Goal: Task Accomplishment & Management: Complete application form

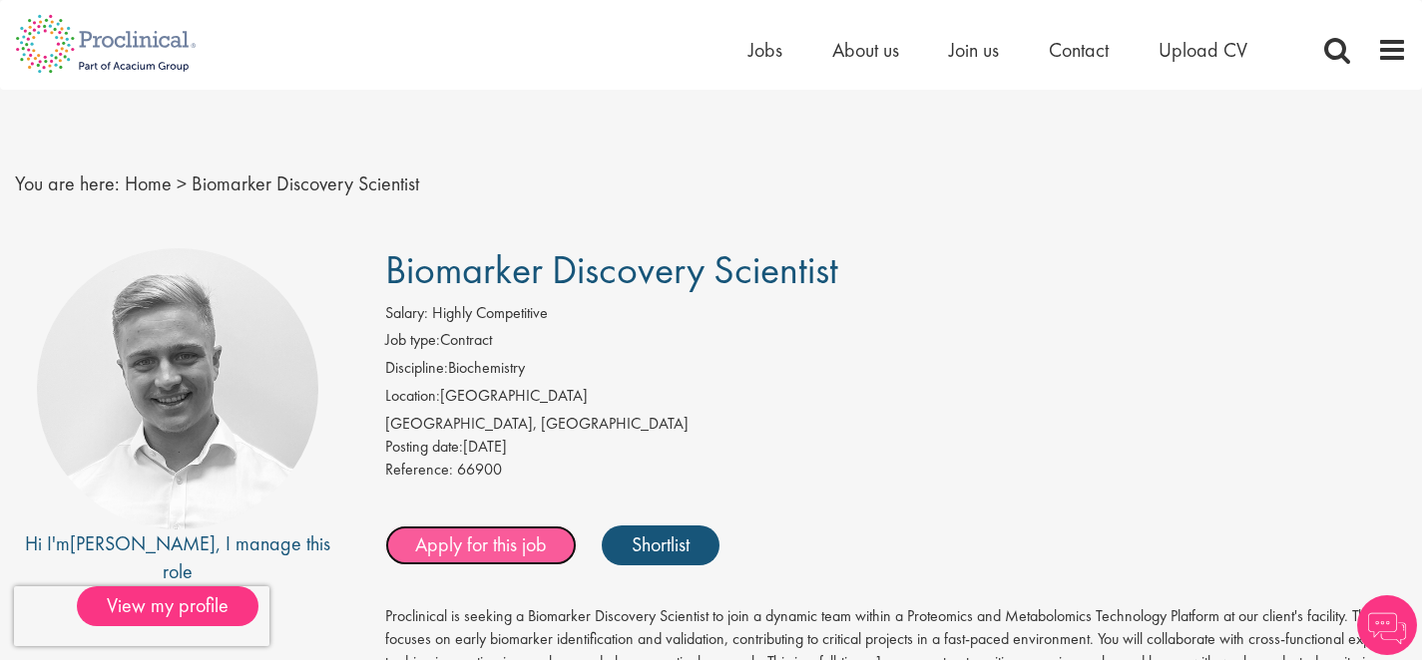
click at [515, 537] on link "Apply for this job" at bounding box center [481, 546] width 192 height 40
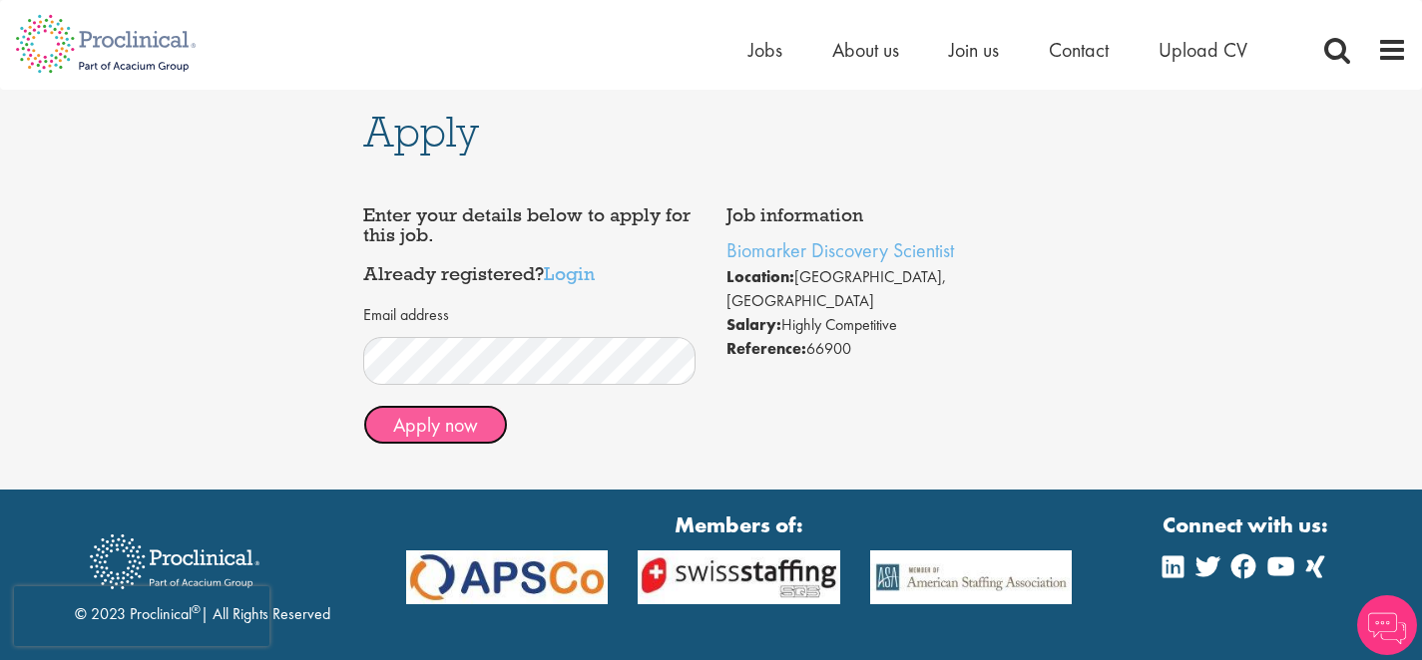
click at [436, 439] on button "Apply now" at bounding box center [435, 425] width 145 height 40
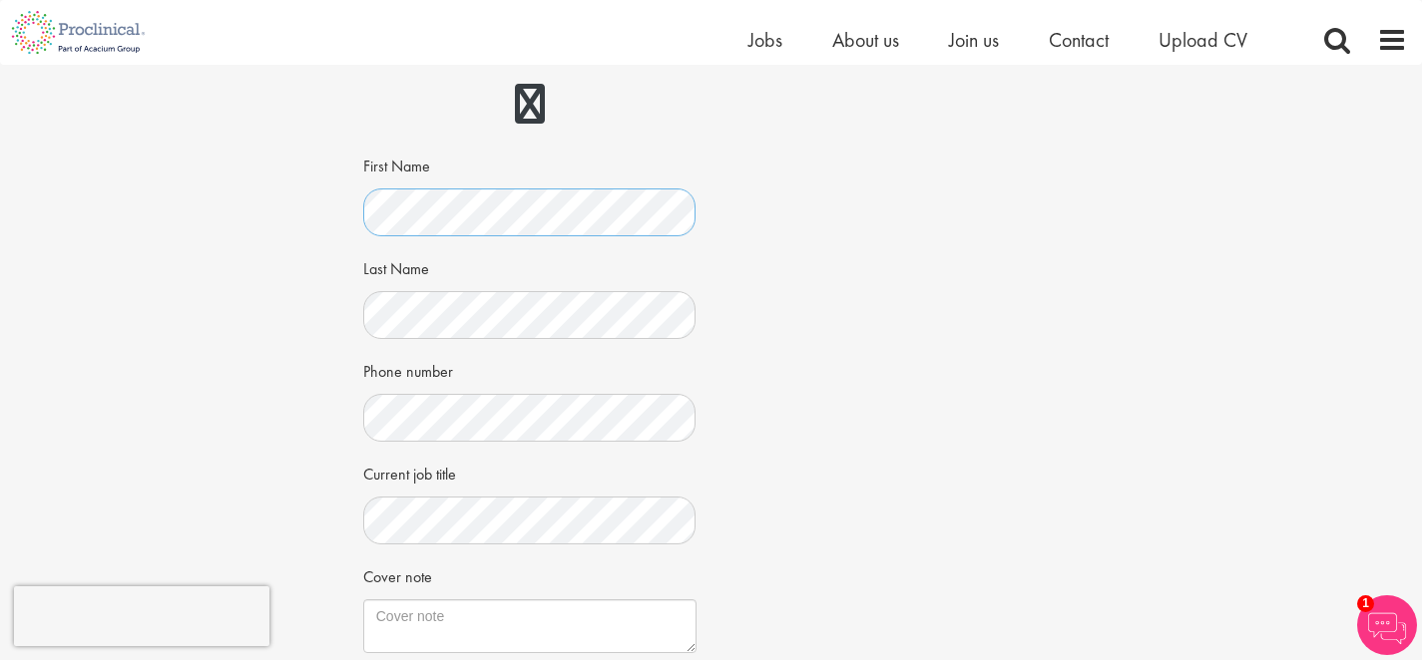
scroll to position [272, 0]
click at [339, 407] on div "Apply Job information Biomarker Discovery Scientist Location: Basel, Schweiz Sa…" at bounding box center [711, 271] width 1452 height 958
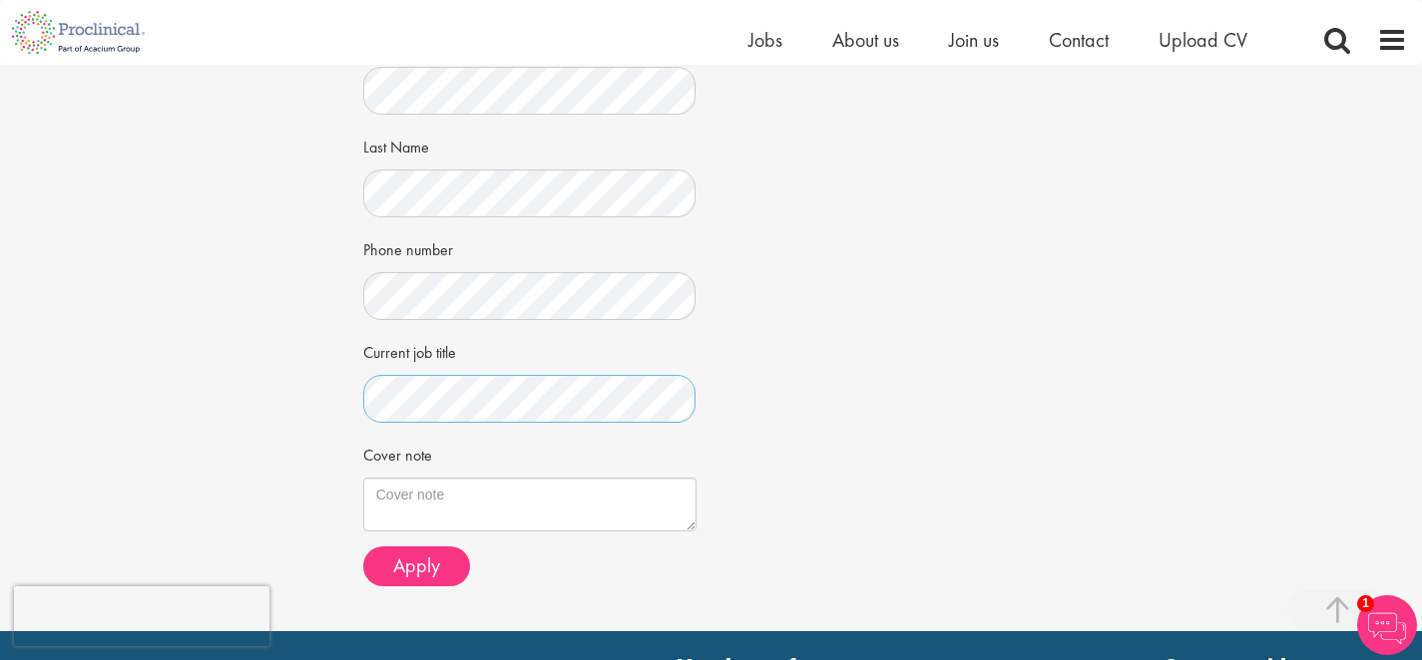
scroll to position [399, 0]
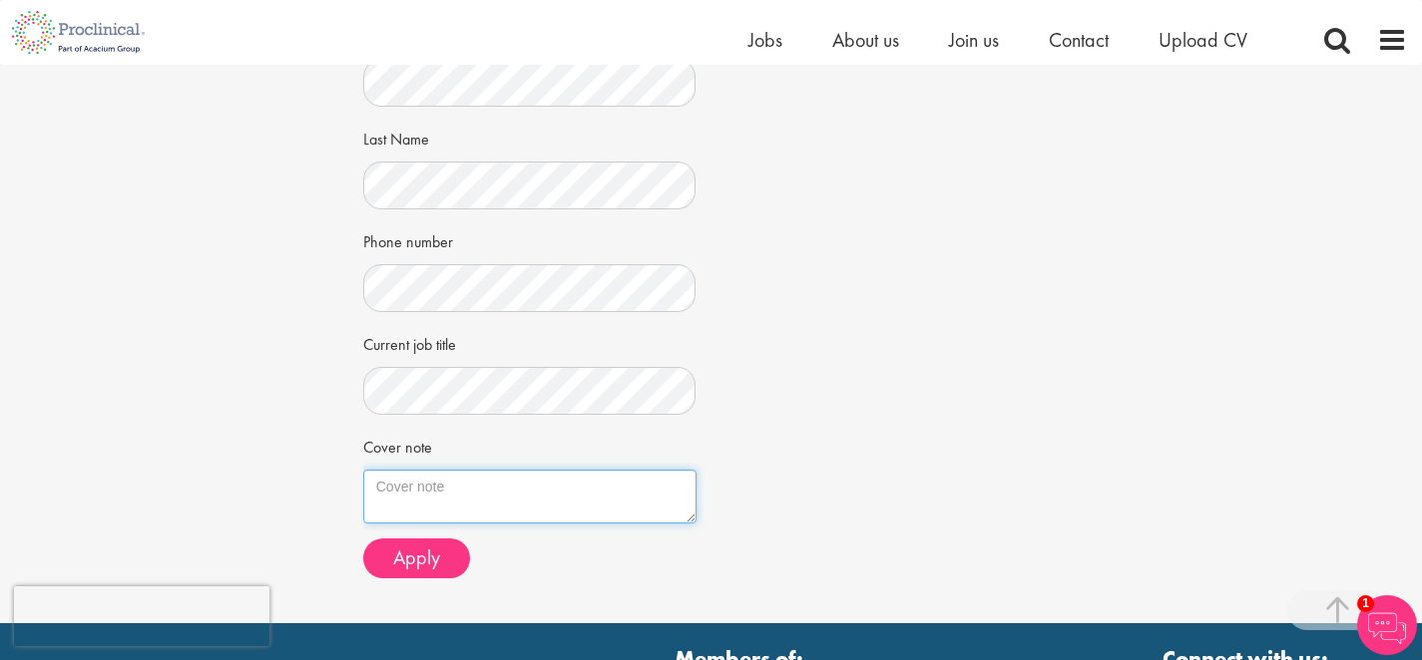
click at [452, 501] on textarea "Cover note" at bounding box center [529, 497] width 333 height 54
paste textarea "To Whom It May Concern, My name is Jiale Du and I have been working in the fiel…"
type textarea "To Whom It May Concern, My name is Jiale Du and I have been working in the fiel…"
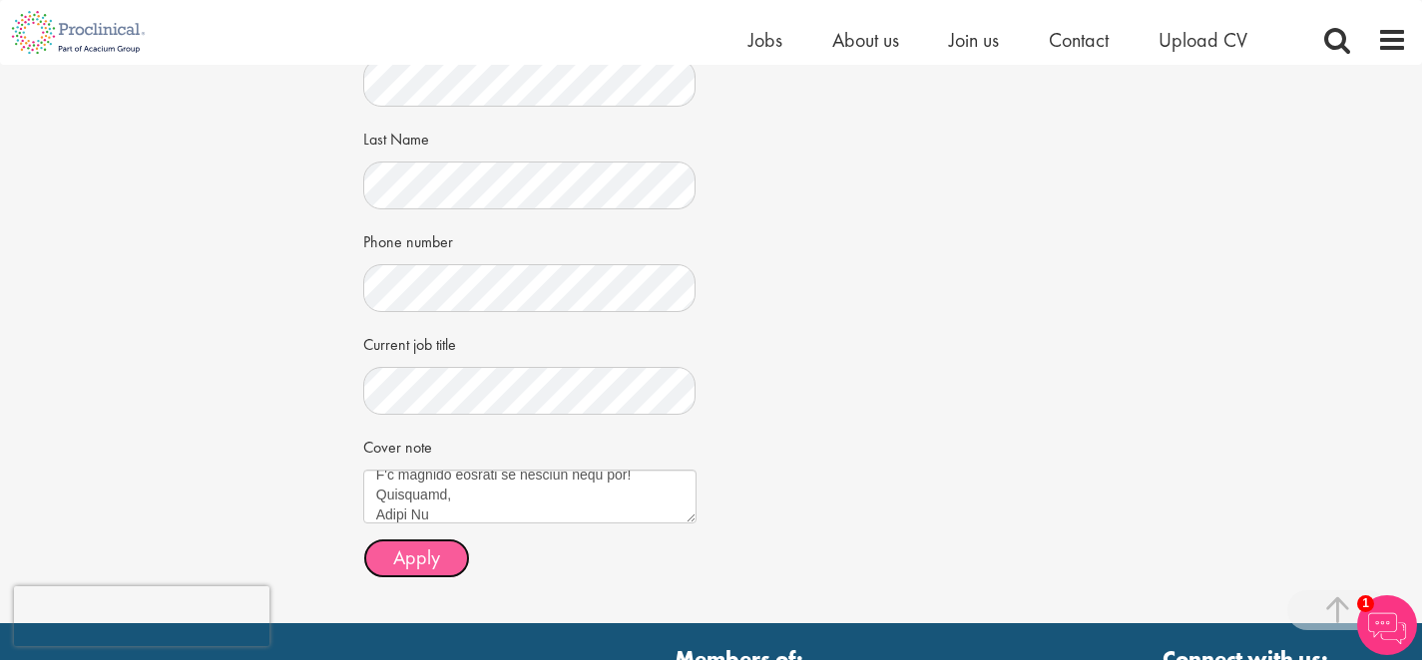
click at [419, 560] on span "Apply" at bounding box center [416, 558] width 47 height 26
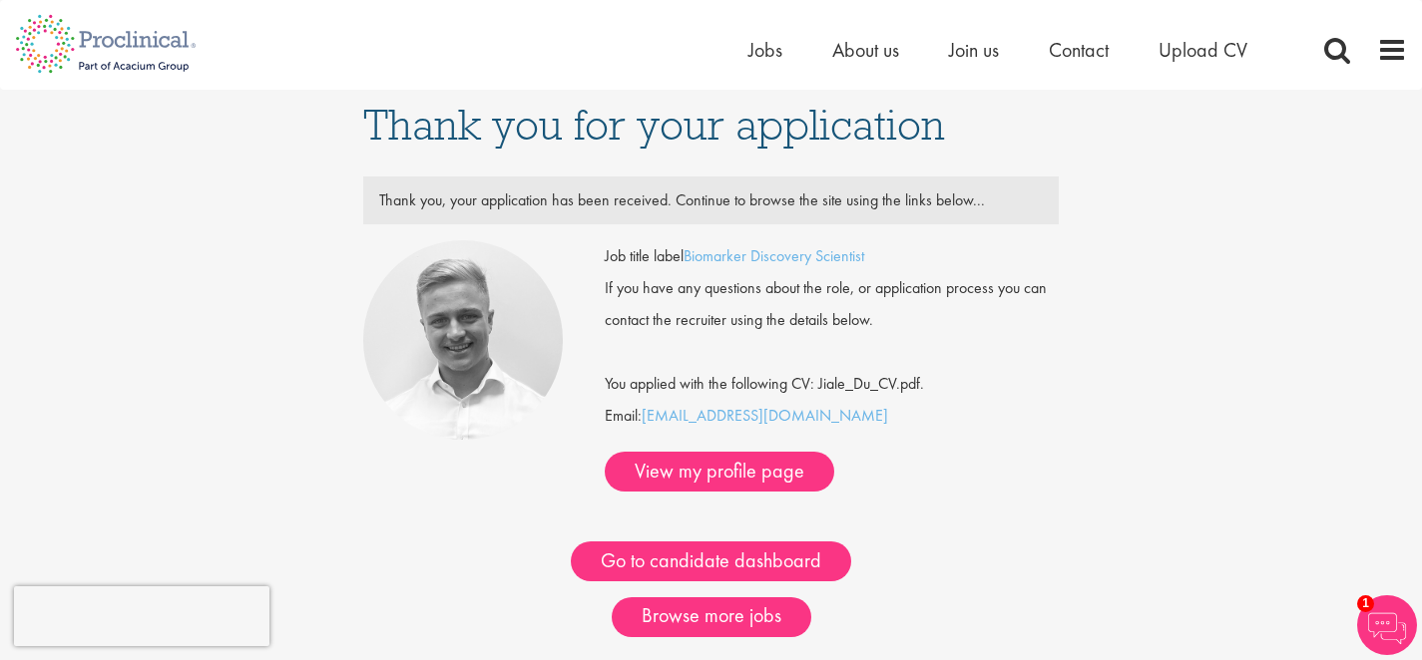
scroll to position [8, 0]
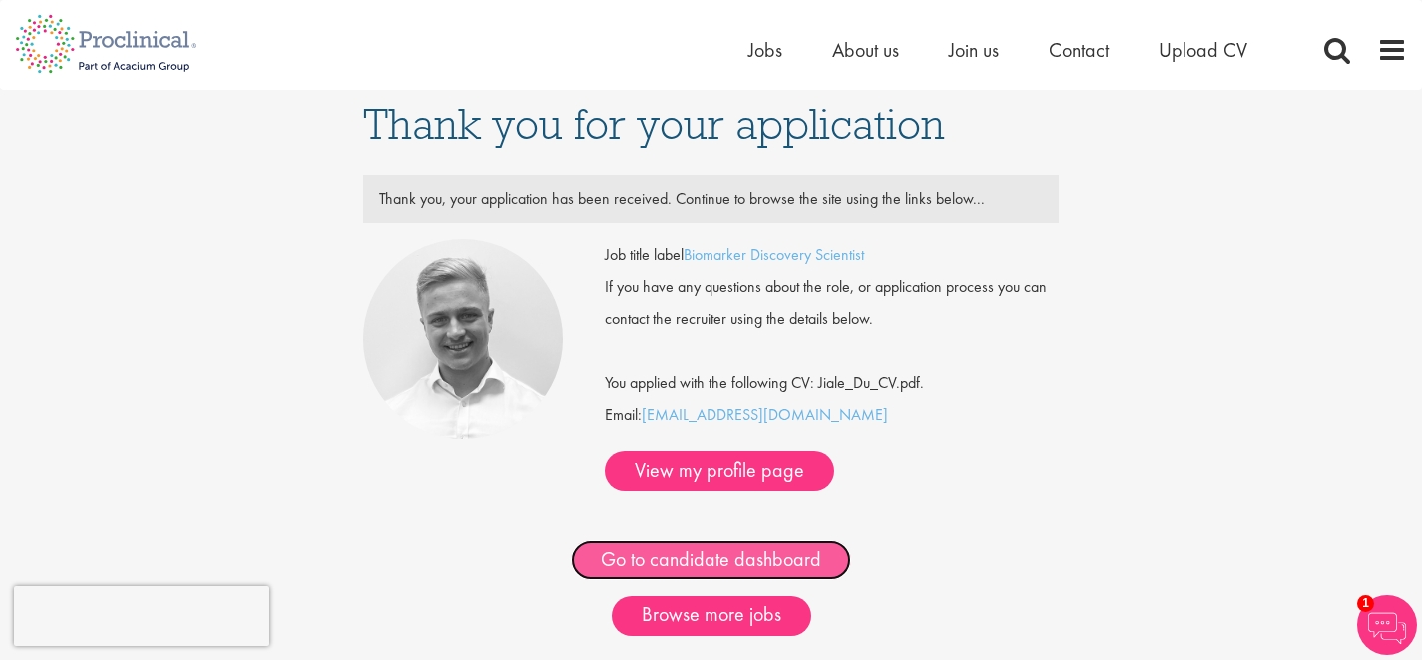
click at [766, 541] on link "Go to candidate dashboard" at bounding box center [711, 561] width 280 height 40
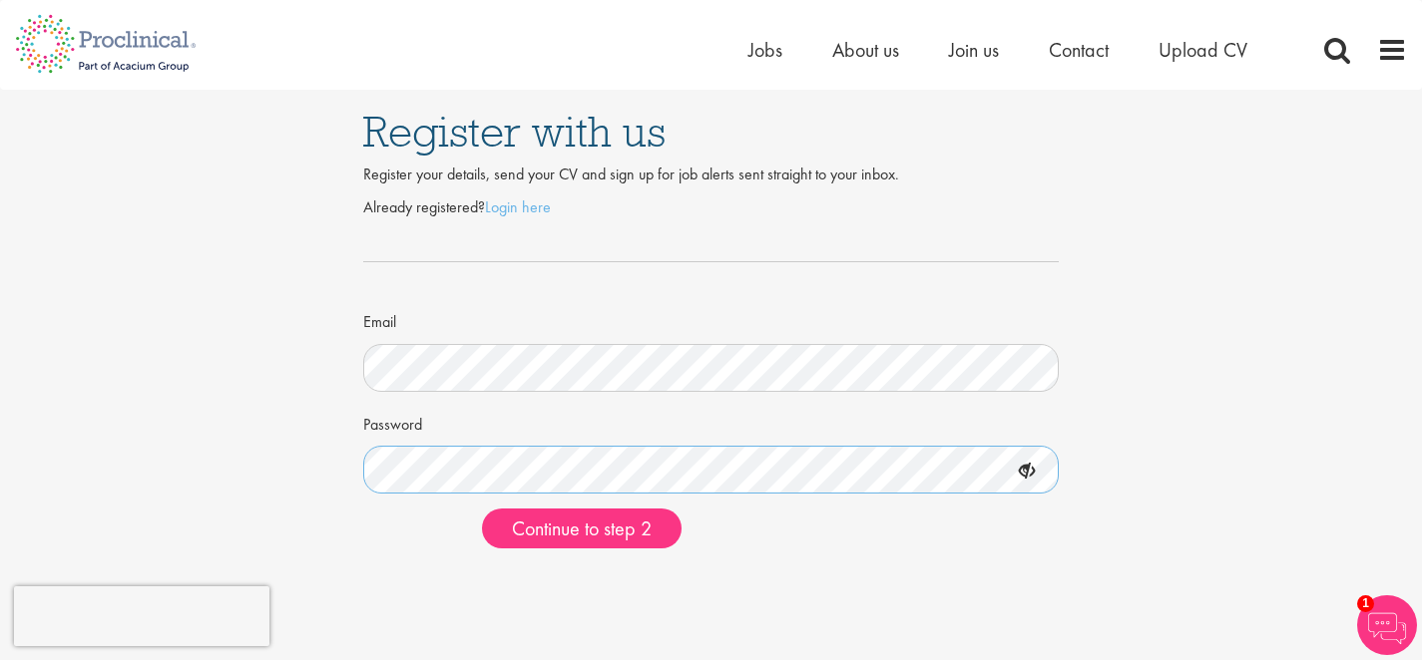
click at [482, 509] on button "Continue to step 2" at bounding box center [582, 529] width 200 height 40
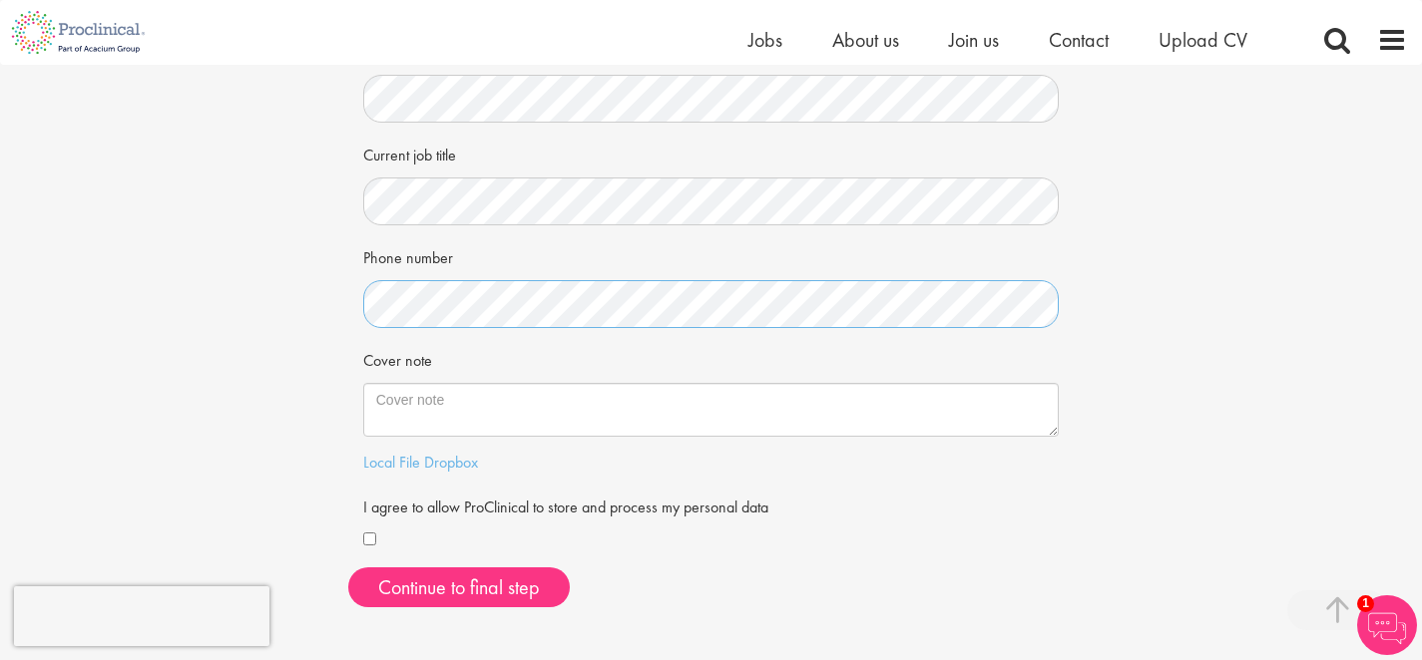
scroll to position [361, 0]
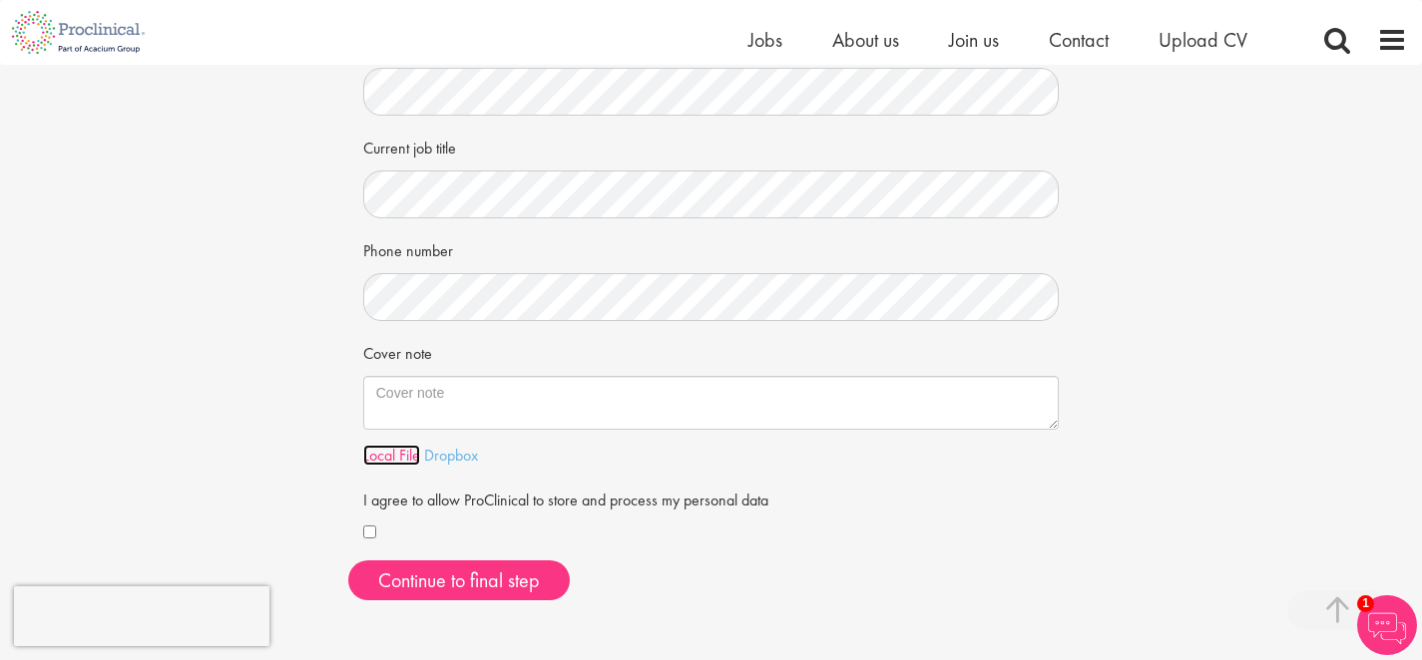
click at [403, 460] on link "Local File" at bounding box center [391, 455] width 57 height 21
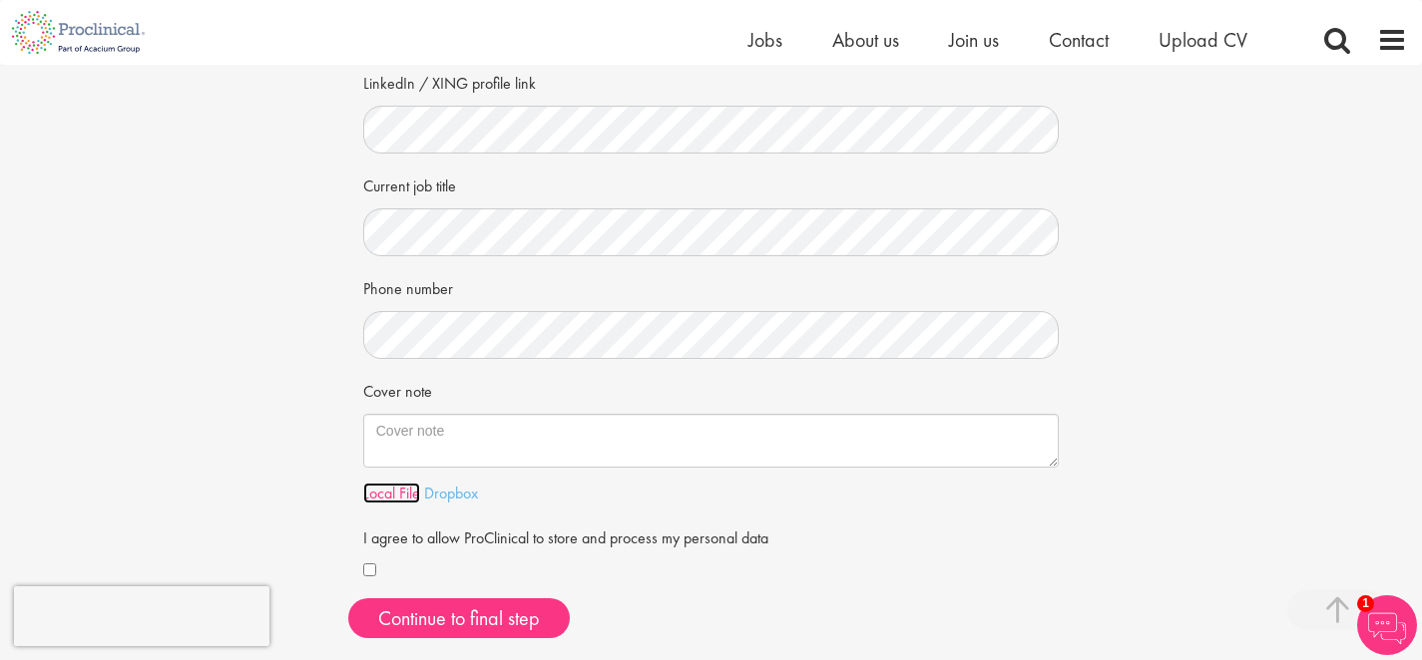
scroll to position [324, 0]
click at [402, 488] on link "Local File" at bounding box center [391, 492] width 57 height 21
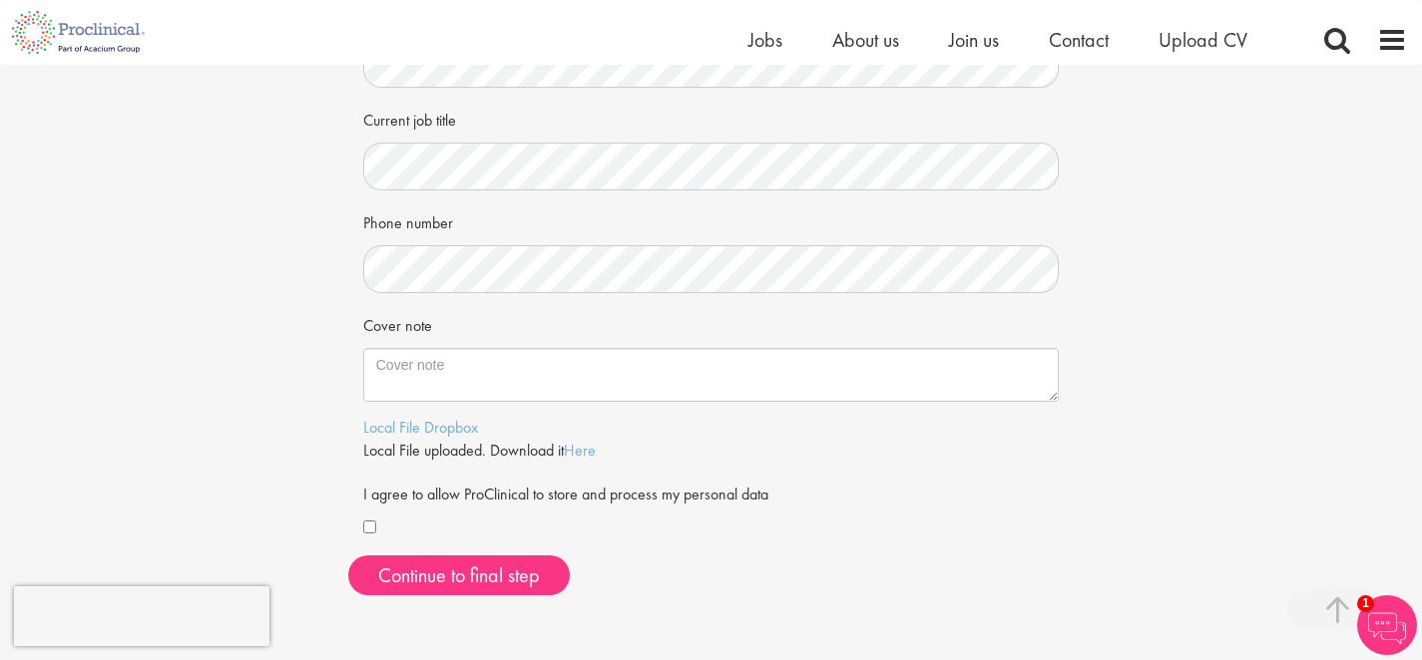
scroll to position [432, 0]
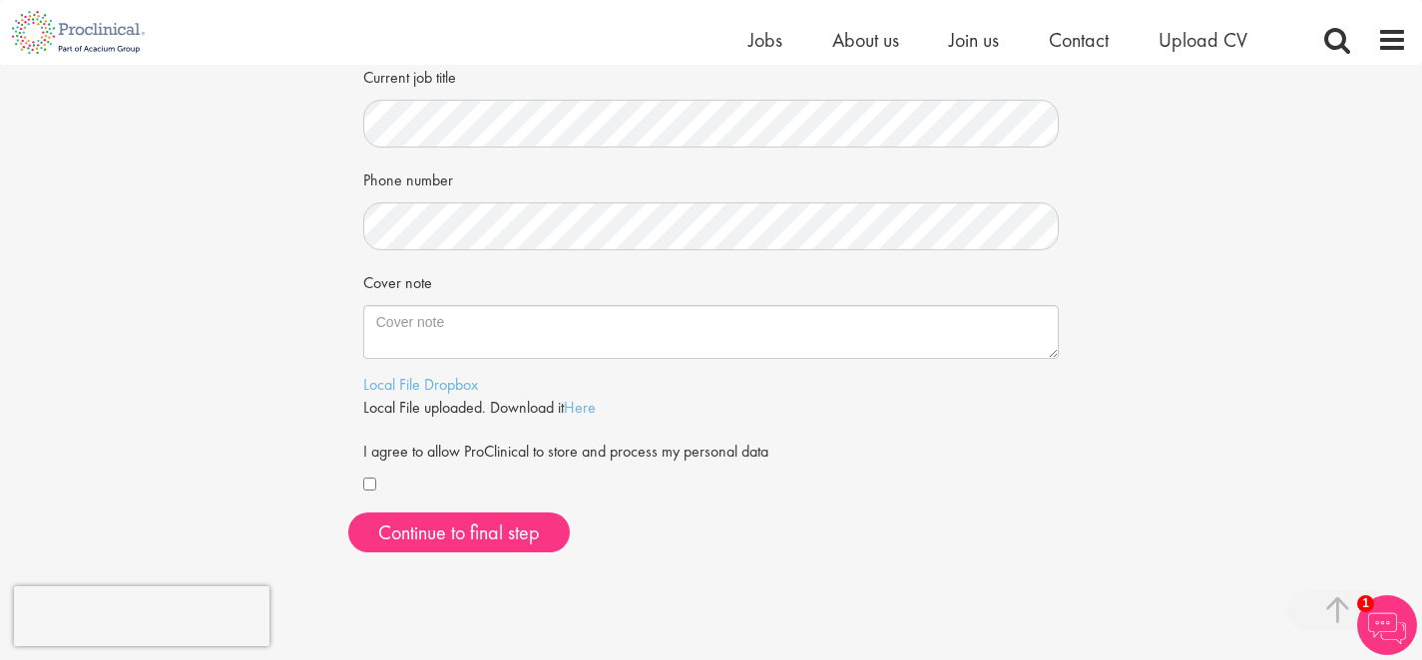
click at [377, 486] on div at bounding box center [711, 486] width 696 height 24
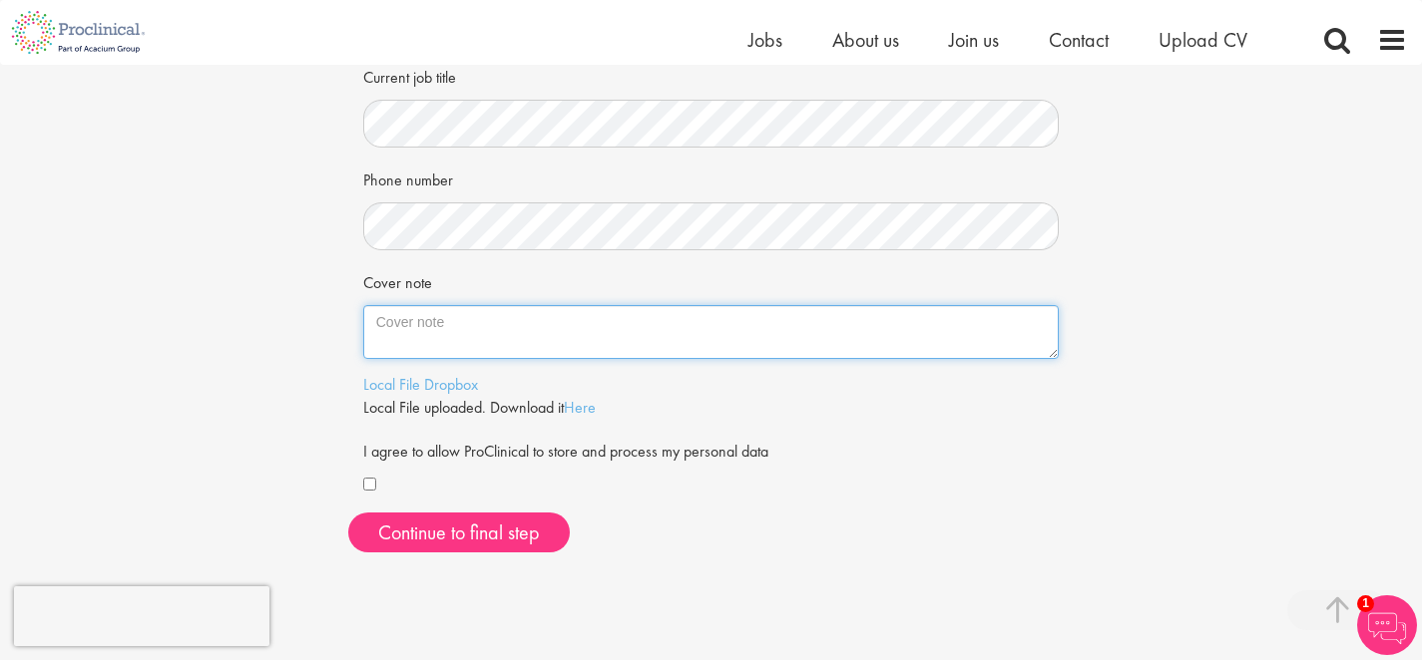
click at [506, 327] on textarea "Cover note" at bounding box center [711, 332] width 696 height 54
click at [463, 331] on textarea "Cover note" at bounding box center [711, 332] width 696 height 54
paste textarea "To Whom It May Concern, My name is Jiale Du and I have been working in the fiel…"
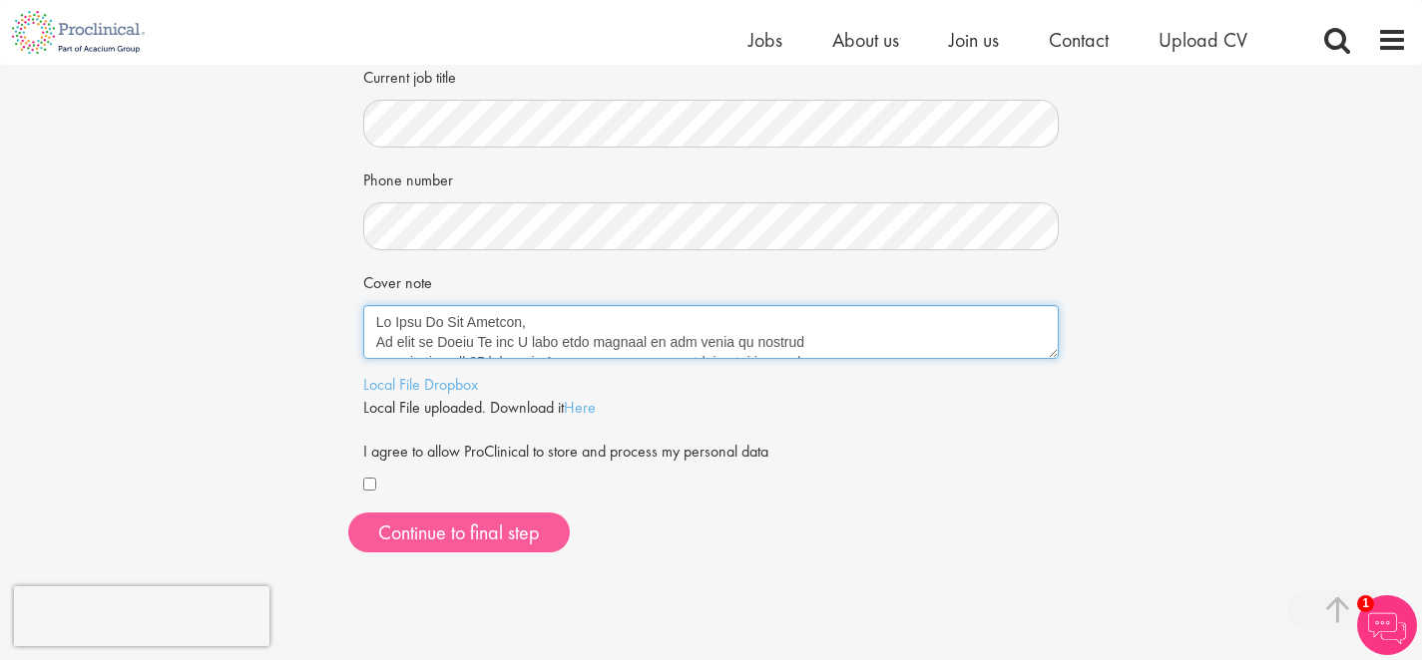
scroll to position [410, 0]
type textarea "To Whom It May Concern, My name is Jiale Du and I have been working in the fiel…"
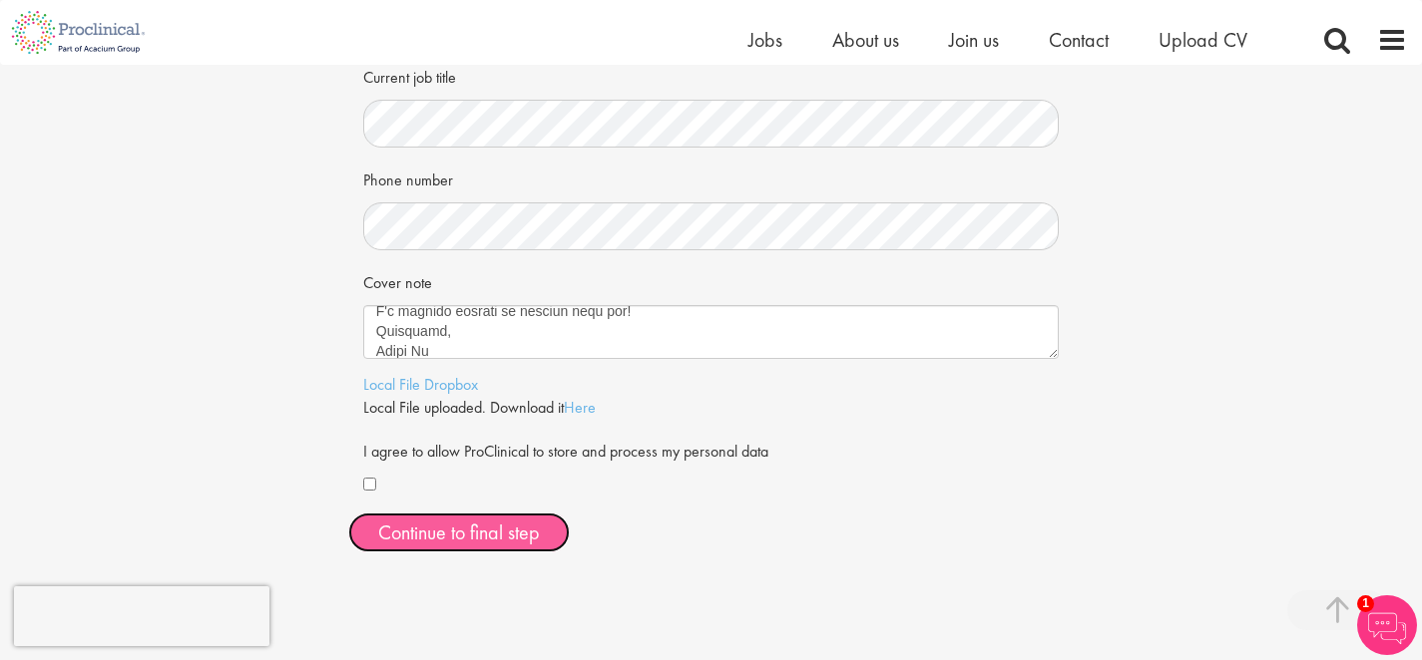
click at [492, 525] on button "Continue to final step" at bounding box center [458, 533] width 221 height 40
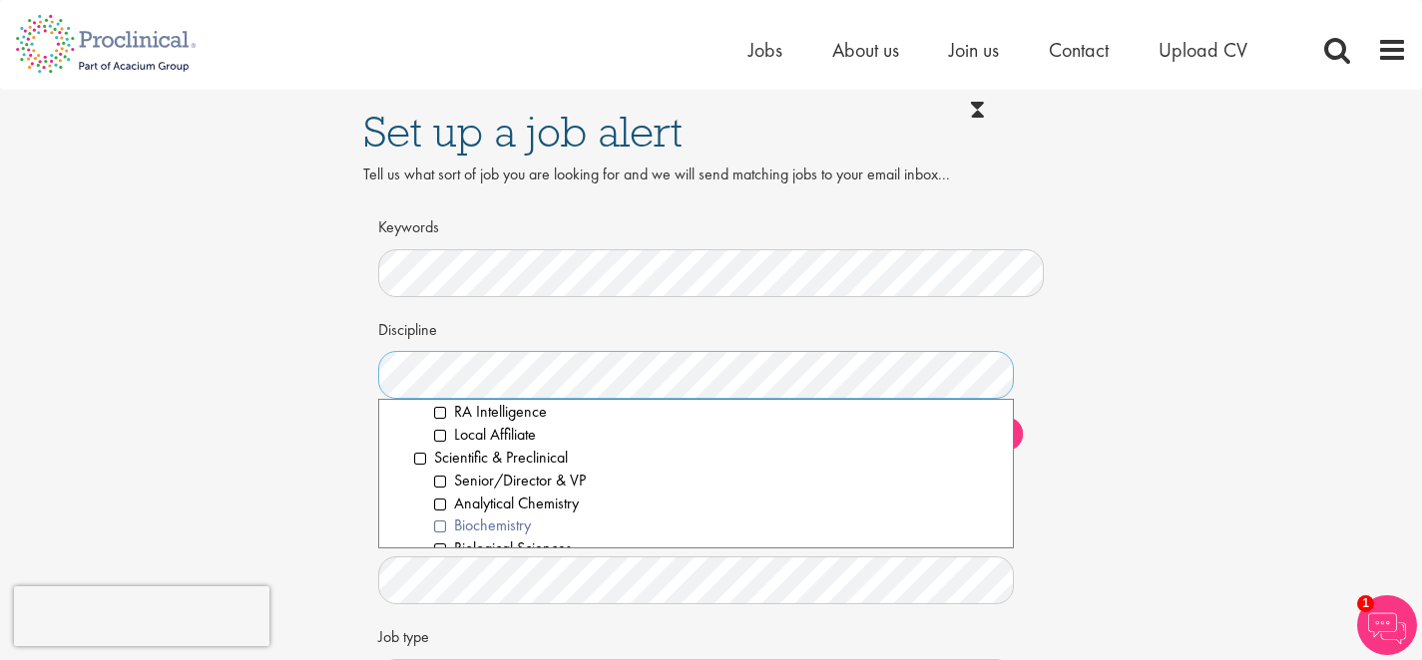
scroll to position [2535, 0]
click at [504, 506] on li "Biochemistry" at bounding box center [716, 507] width 565 height 23
click at [557, 501] on li "Biological Sciences" at bounding box center [716, 503] width 565 height 23
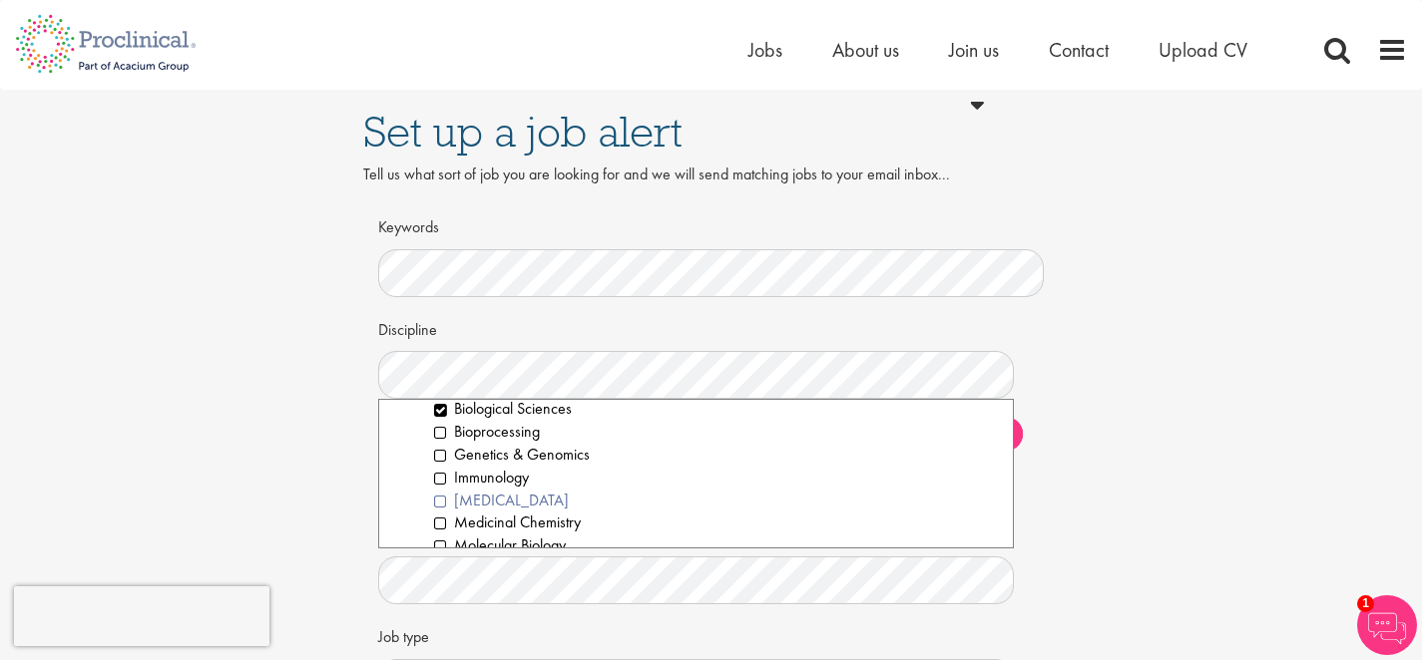
click at [583, 504] on li "[MEDICAL_DATA]" at bounding box center [716, 501] width 565 height 23
click at [575, 504] on li "[MEDICAL_DATA]" at bounding box center [716, 501] width 565 height 23
click at [564, 519] on li "Molecular Biology" at bounding box center [716, 522] width 565 height 23
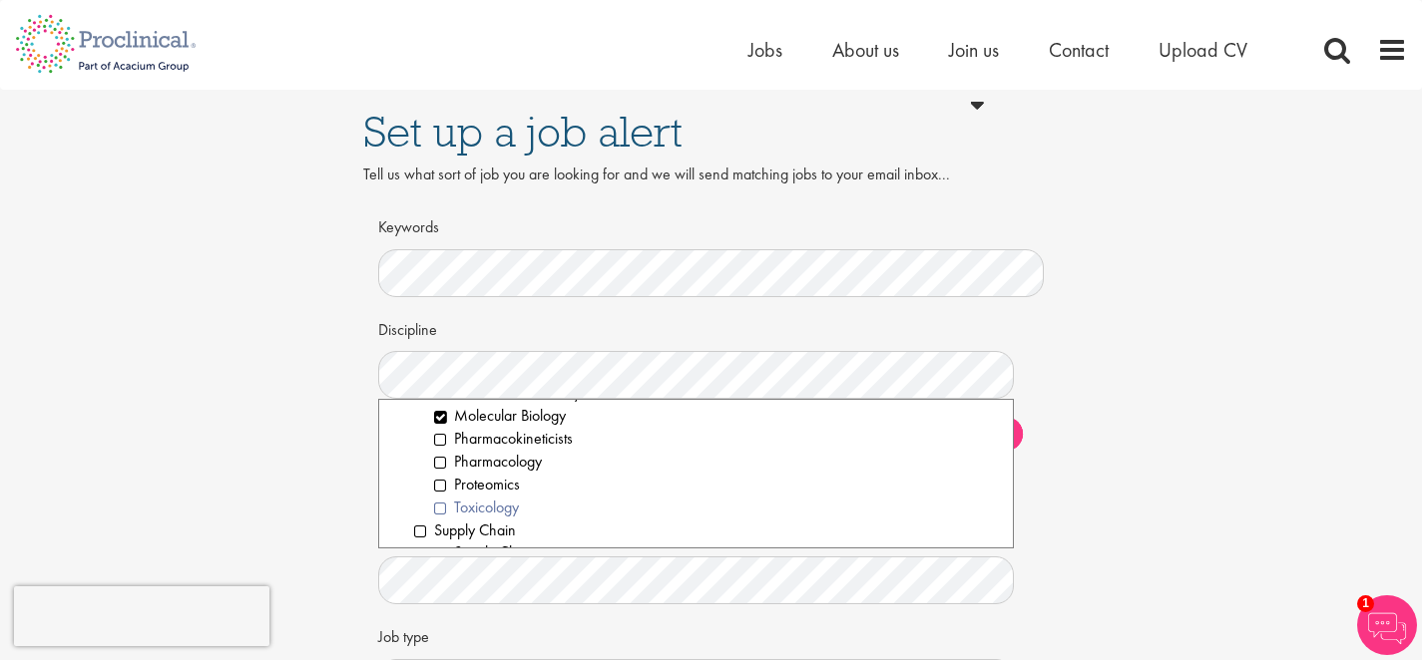
scroll to position [2786, 0]
click at [512, 491] on li "Proteomics" at bounding box center [716, 484] width 565 height 23
click at [1129, 523] on div "Set up a job alert Tell us what sort of job you are looking for and we will sen…" at bounding box center [711, 434] width 1452 height 688
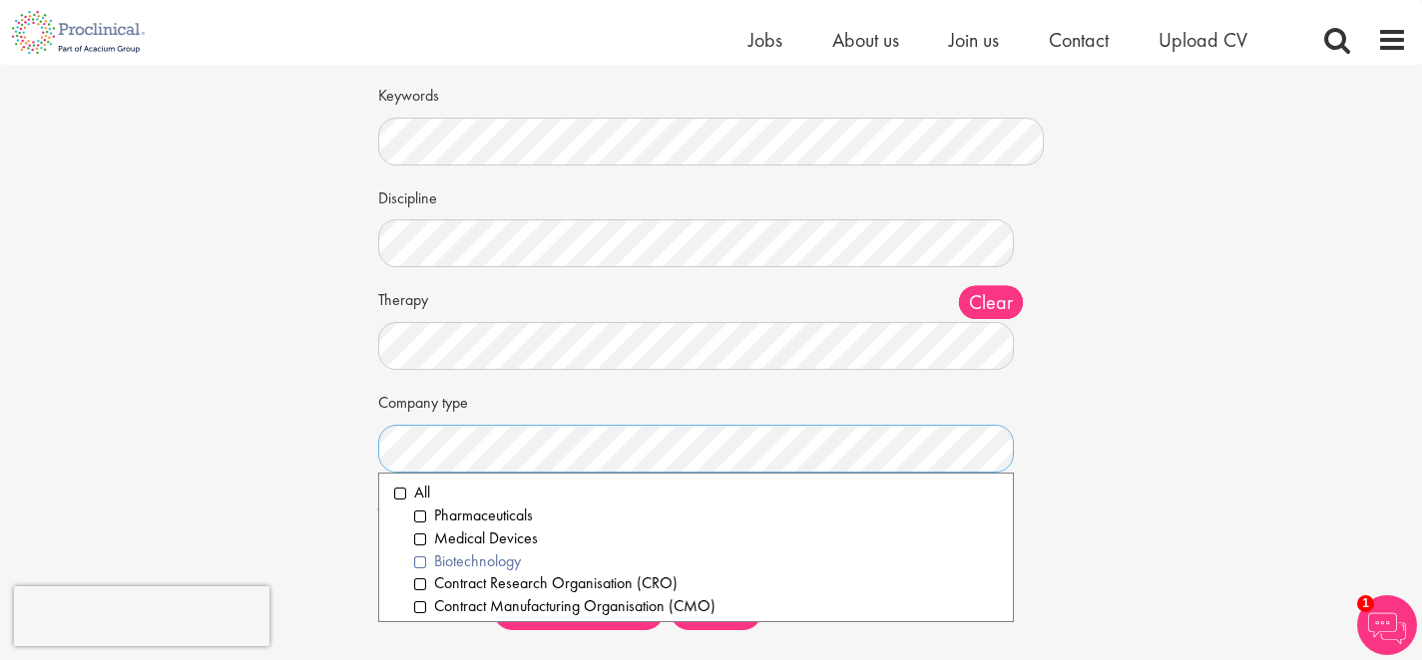
scroll to position [4, 0]
click at [416, 561] on li "Biotechnology" at bounding box center [706, 560] width 585 height 23
click at [422, 517] on li "Pharmaceuticals" at bounding box center [706, 514] width 585 height 23
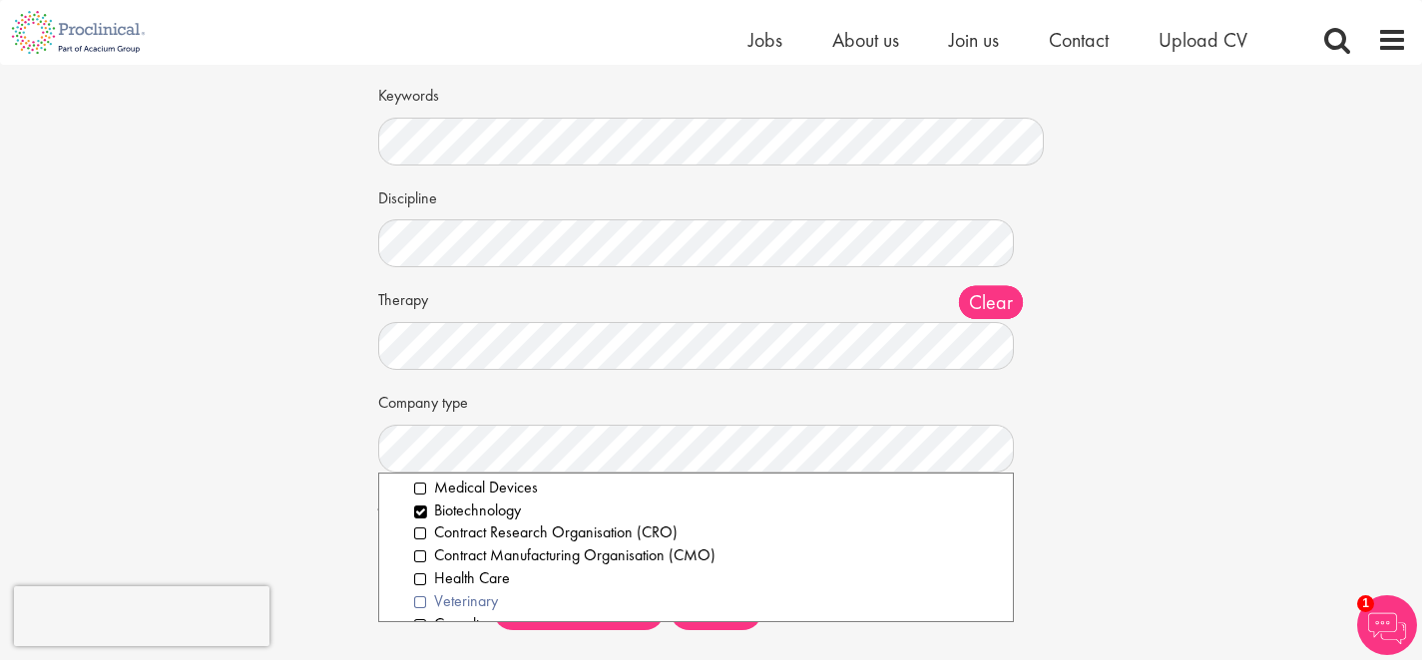
scroll to position [55, 0]
click at [419, 535] on li "Contract Research Organisation (CRO)" at bounding box center [706, 531] width 585 height 23
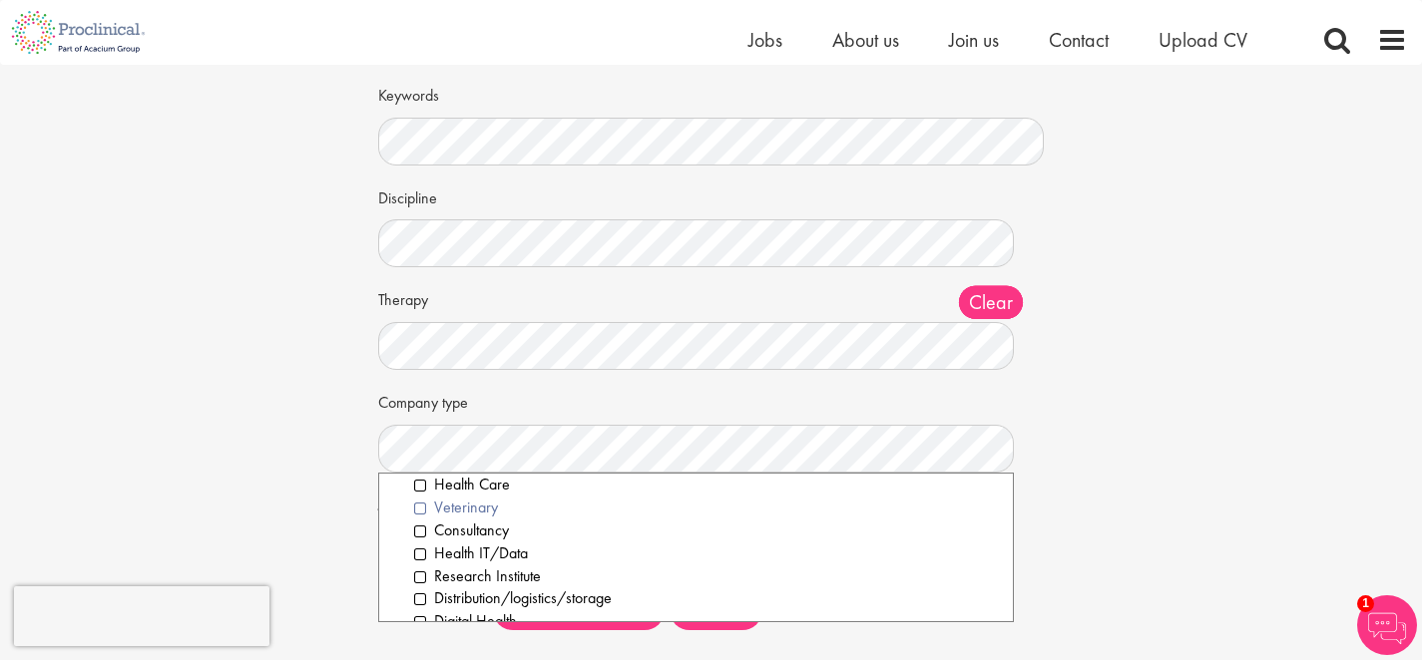
scroll to position [155, 0]
click at [420, 568] on li "Research Institute" at bounding box center [706, 569] width 585 height 23
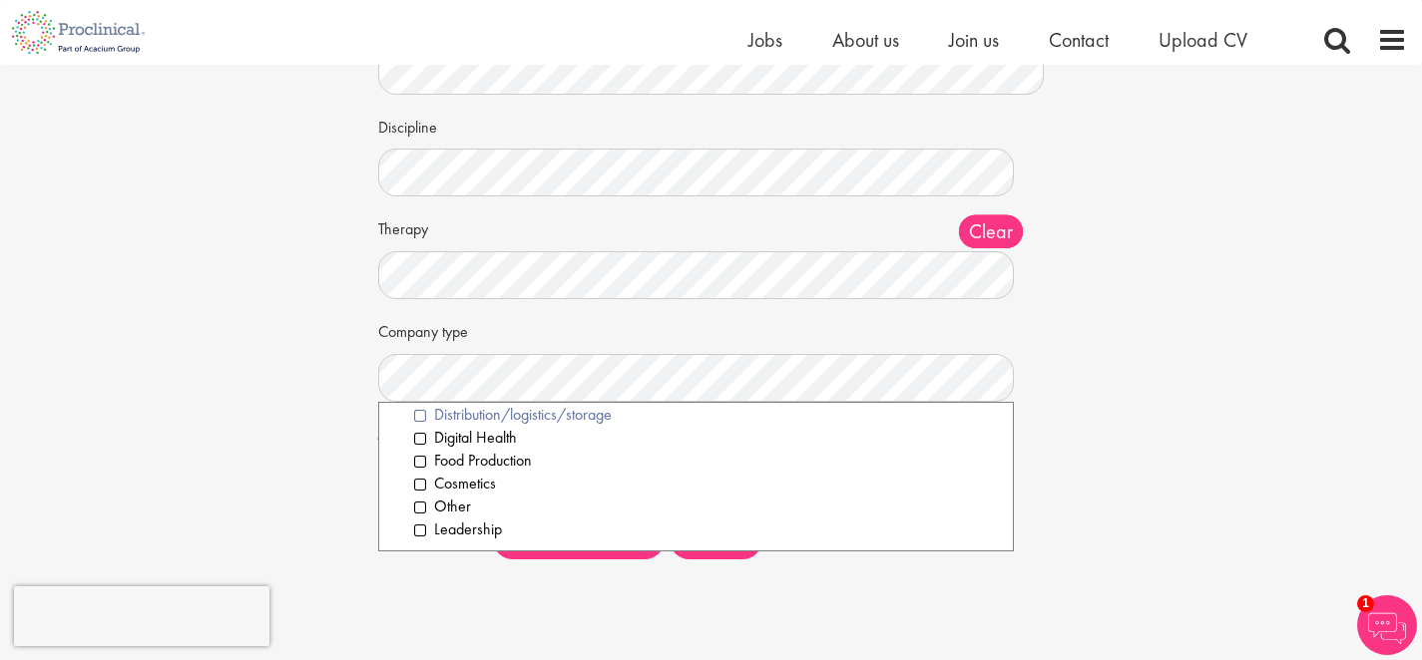
scroll to position [180, 0]
click at [1130, 421] on div "Set up a job alert Tell us what sort of job you are looking for and we will sen…" at bounding box center [711, 229] width 1452 height 688
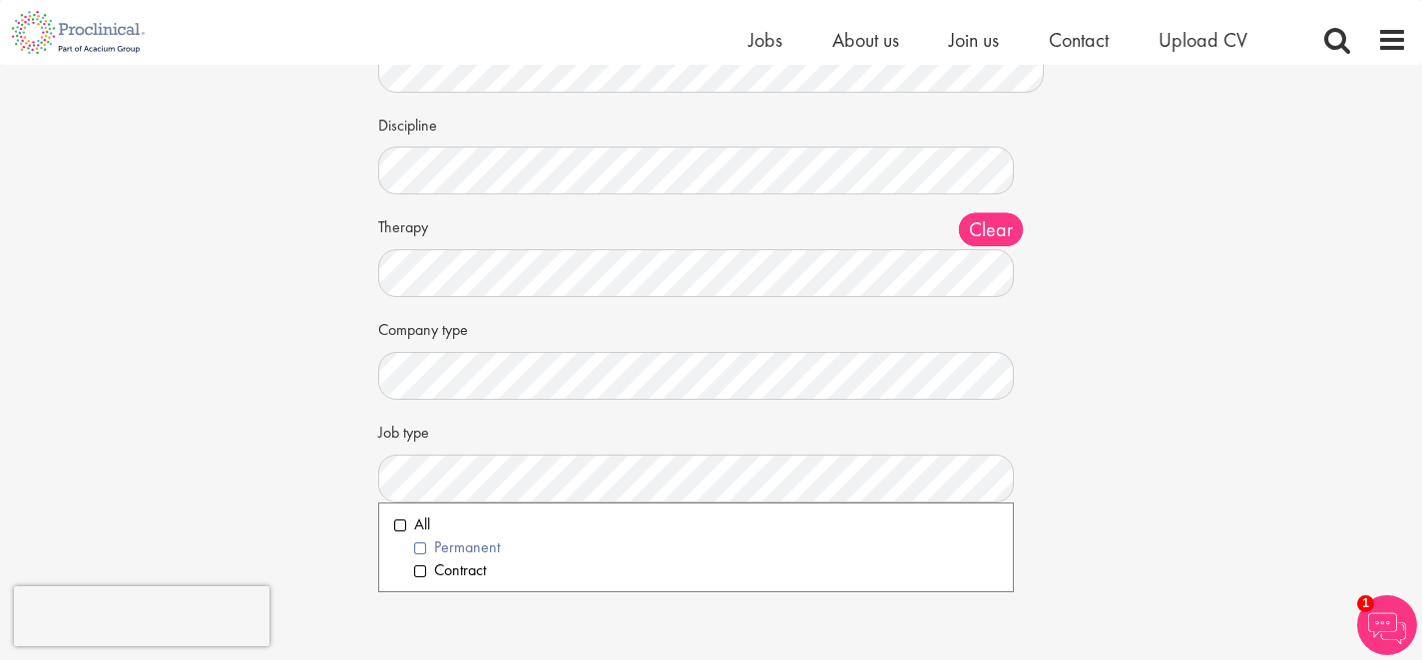
click at [499, 545] on li "Permanent" at bounding box center [706, 548] width 585 height 23
click at [438, 569] on li "Contract" at bounding box center [706, 571] width 585 height 23
click at [1082, 480] on div "Set up a job alert Tell us what sort of job you are looking for and we will sen…" at bounding box center [711, 229] width 1452 height 688
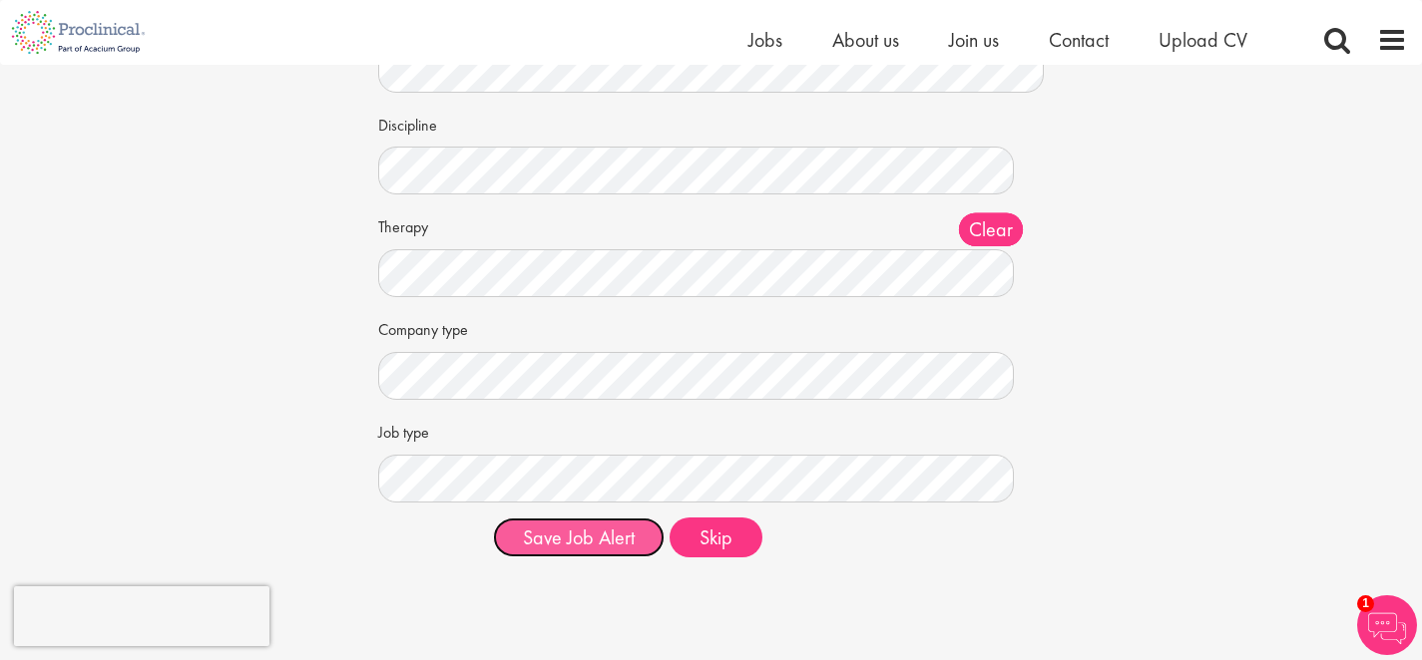
click at [592, 545] on button "Save Job Alert" at bounding box center [579, 538] width 172 height 40
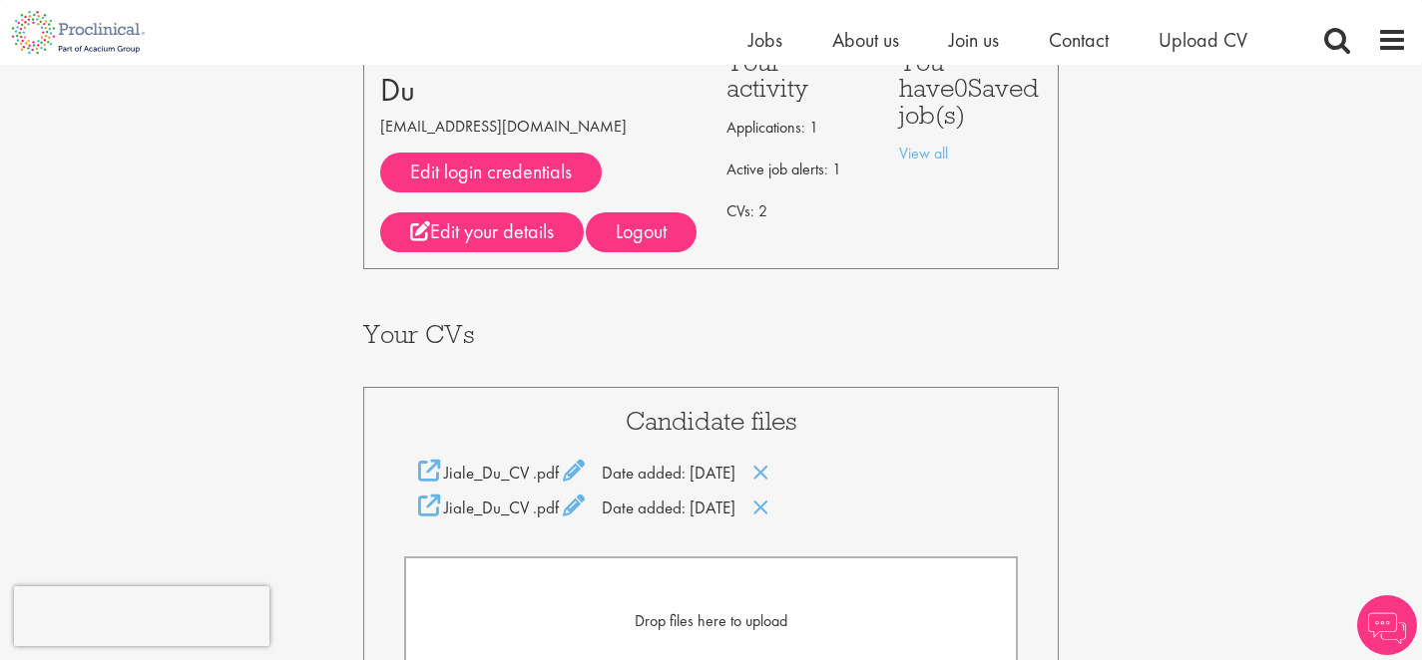
scroll to position [160, 0]
click at [769, 509] on icon at bounding box center [760, 507] width 17 height 22
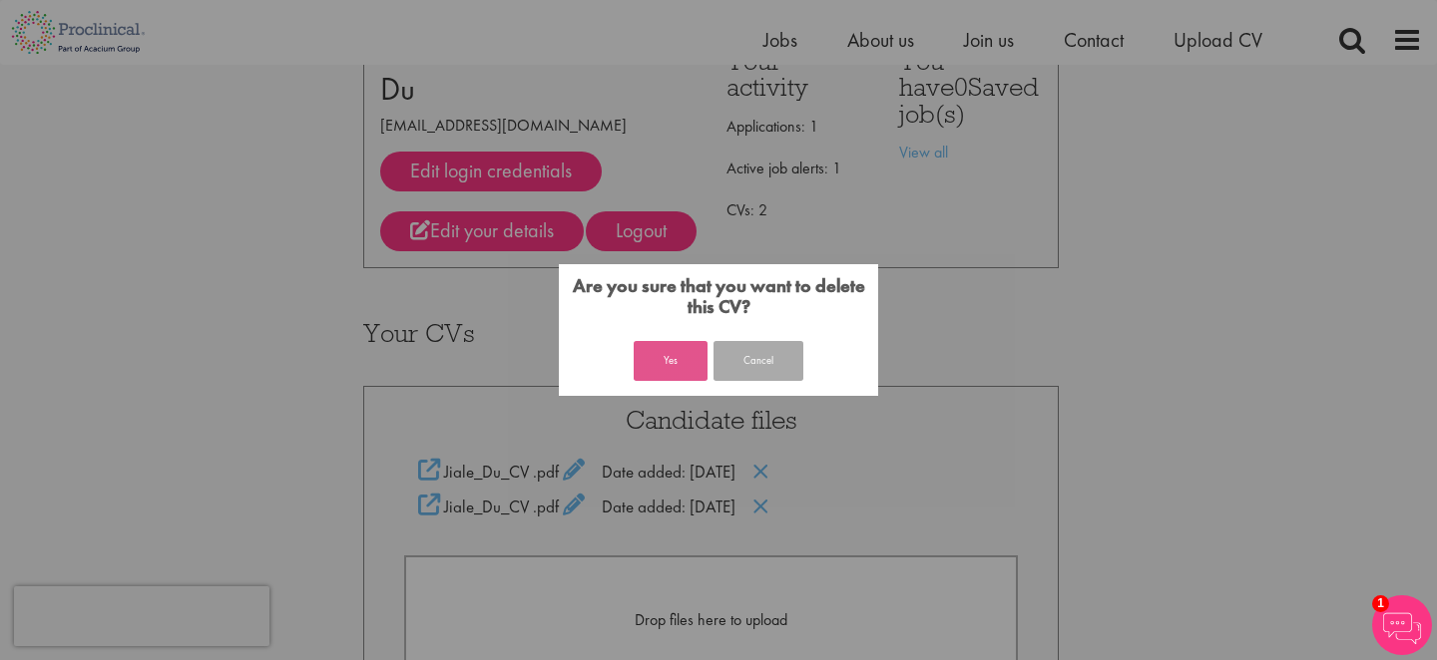
click at [669, 349] on button "Yes" at bounding box center [670, 361] width 74 height 40
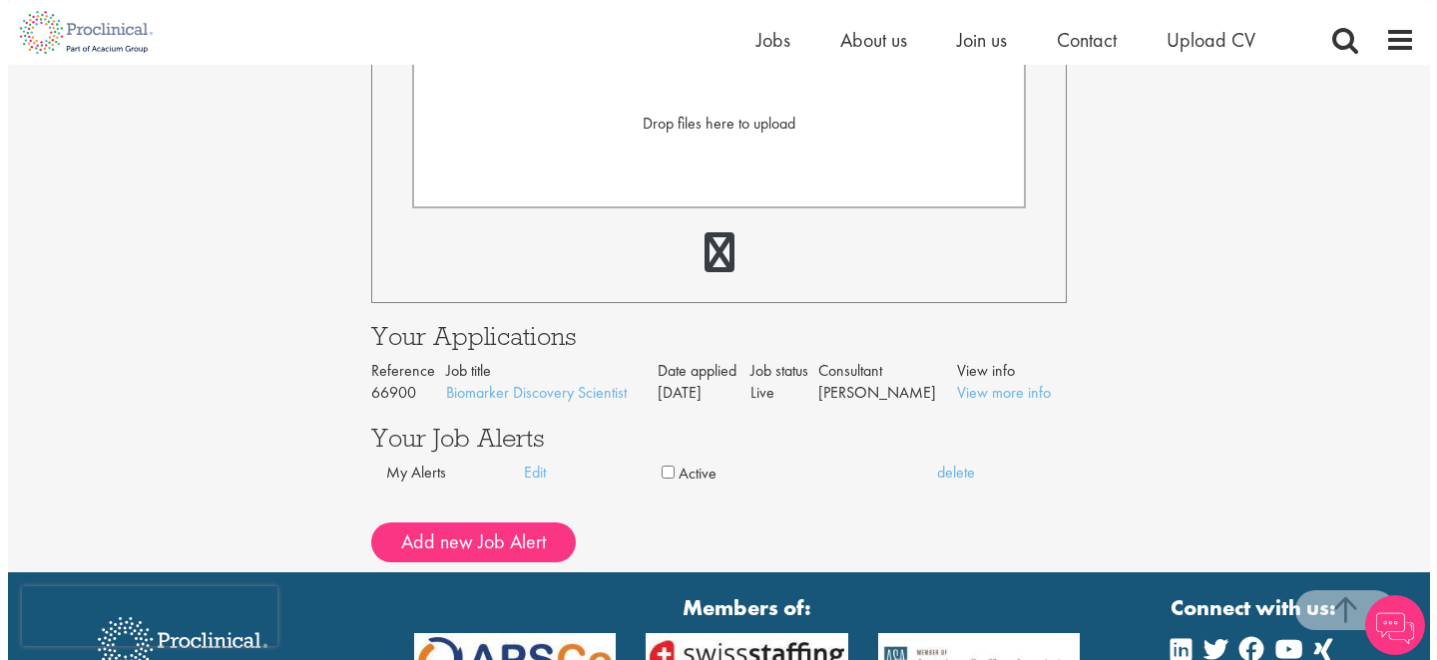
scroll to position [625, 0]
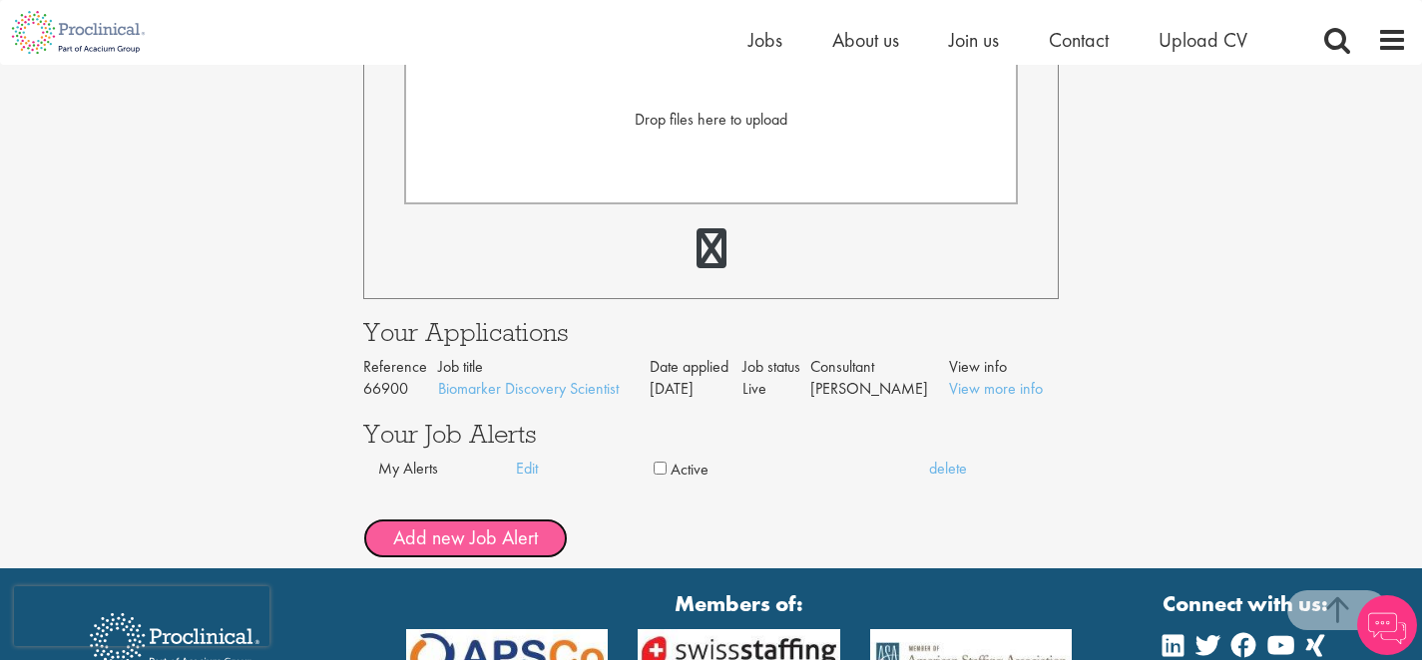
click at [488, 543] on button "Add new Job Alert" at bounding box center [465, 539] width 205 height 40
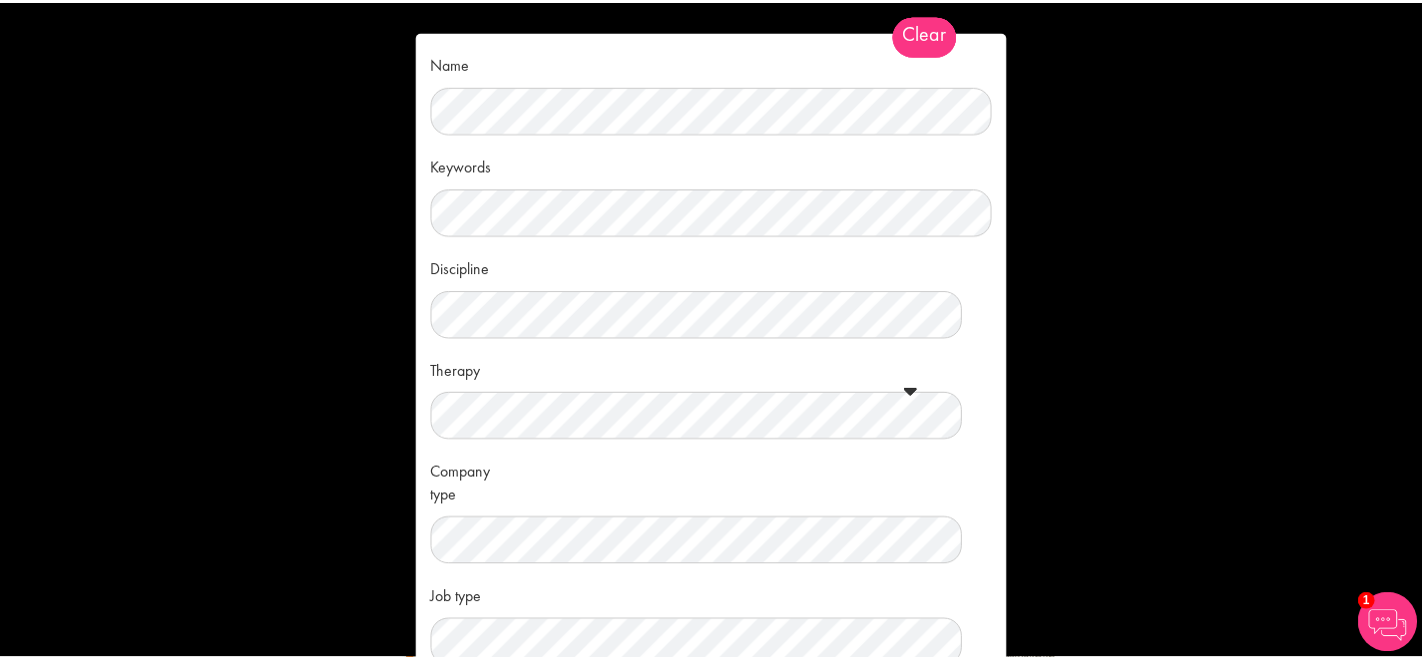
scroll to position [125, 0]
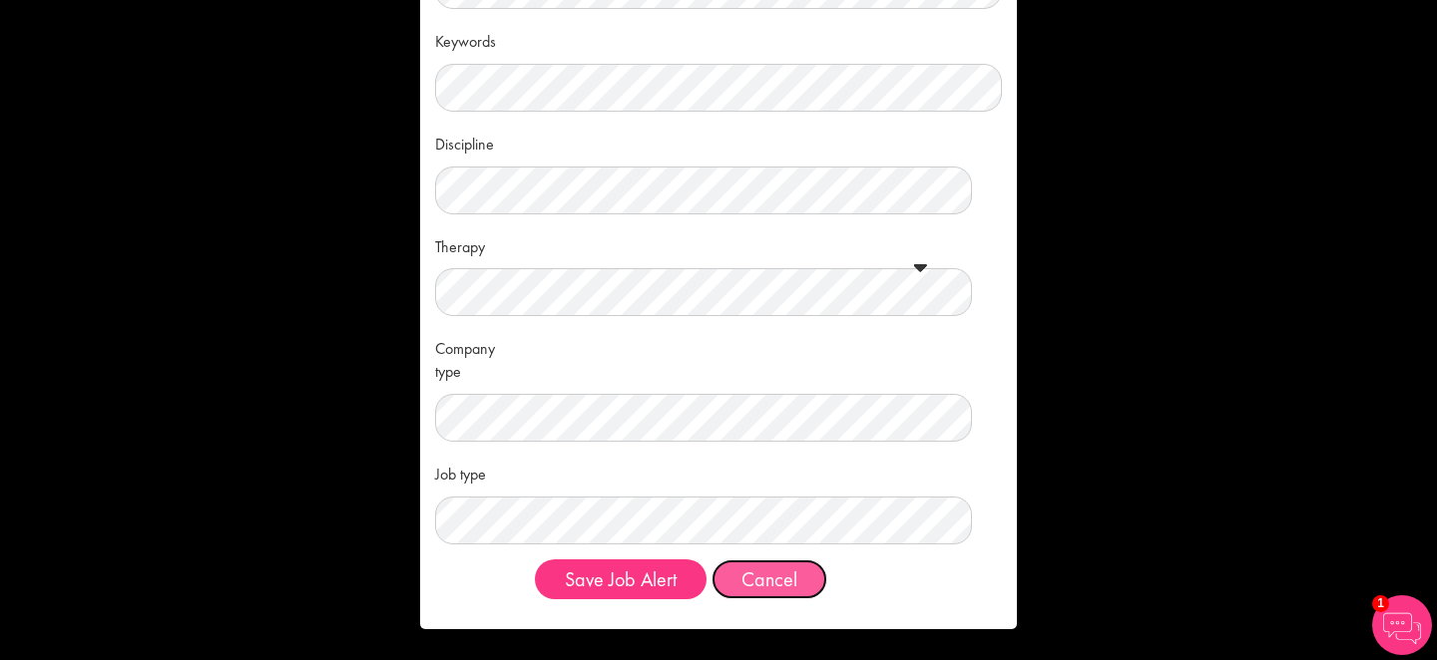
click at [787, 572] on button "Cancel" at bounding box center [769, 580] width 116 height 40
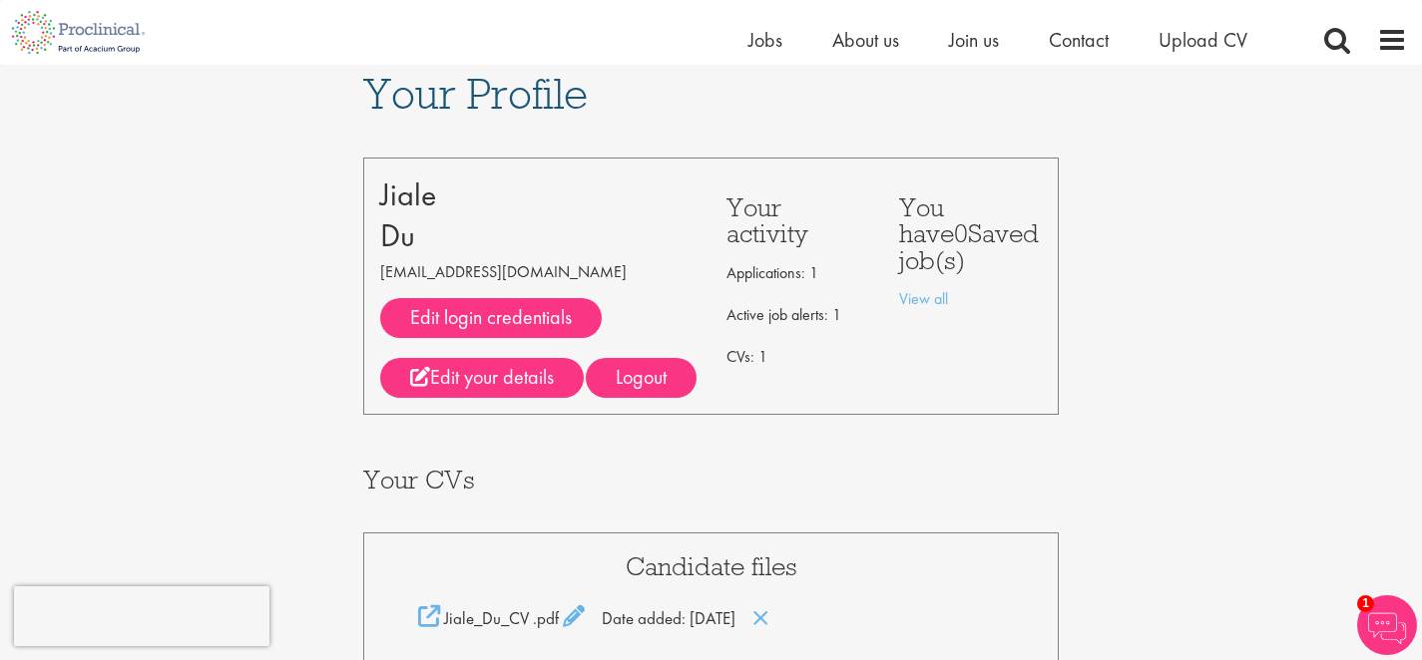
scroll to position [0, 0]
